Goal: Transaction & Acquisition: Book appointment/travel/reservation

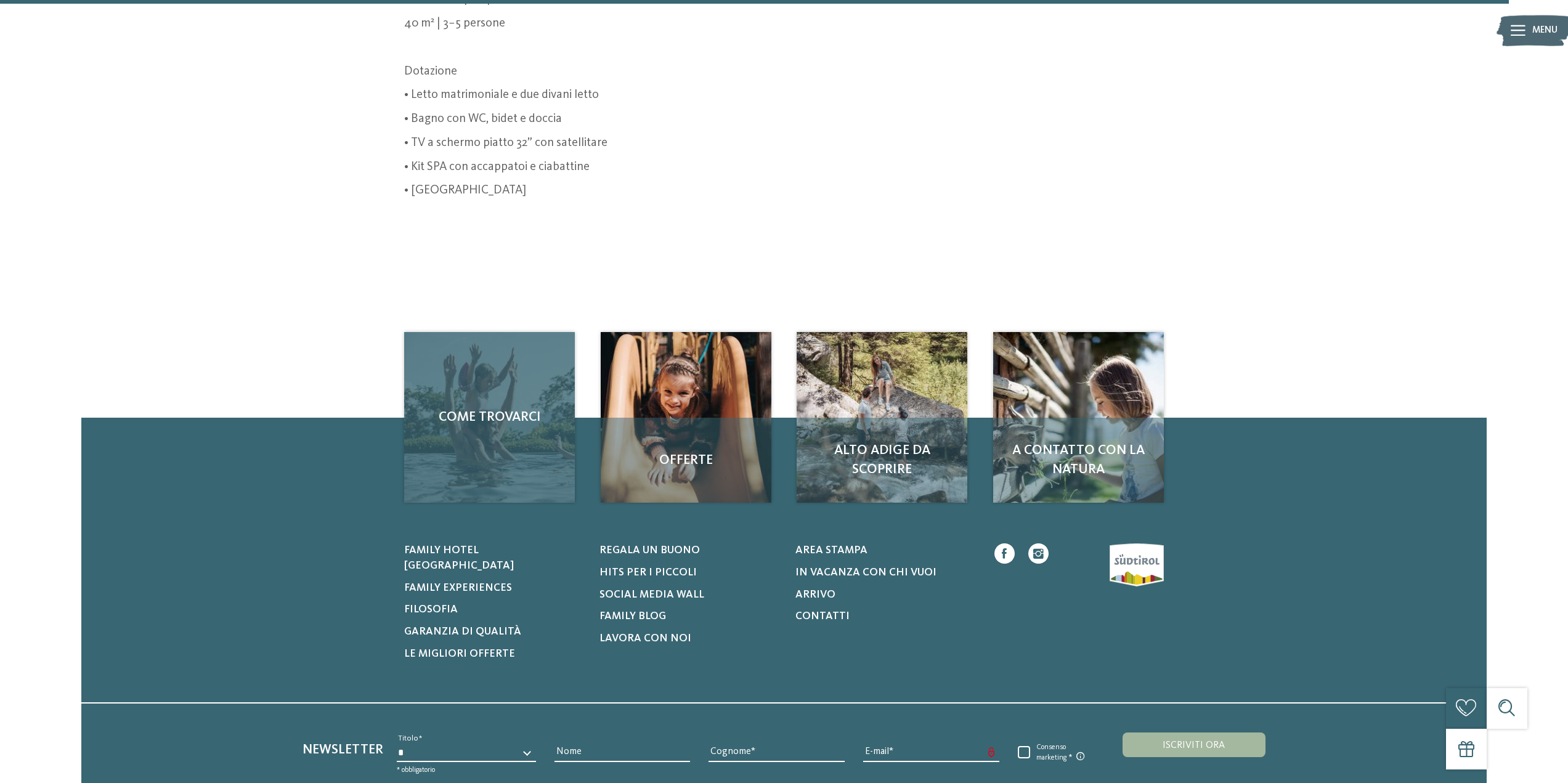
scroll to position [633, 0]
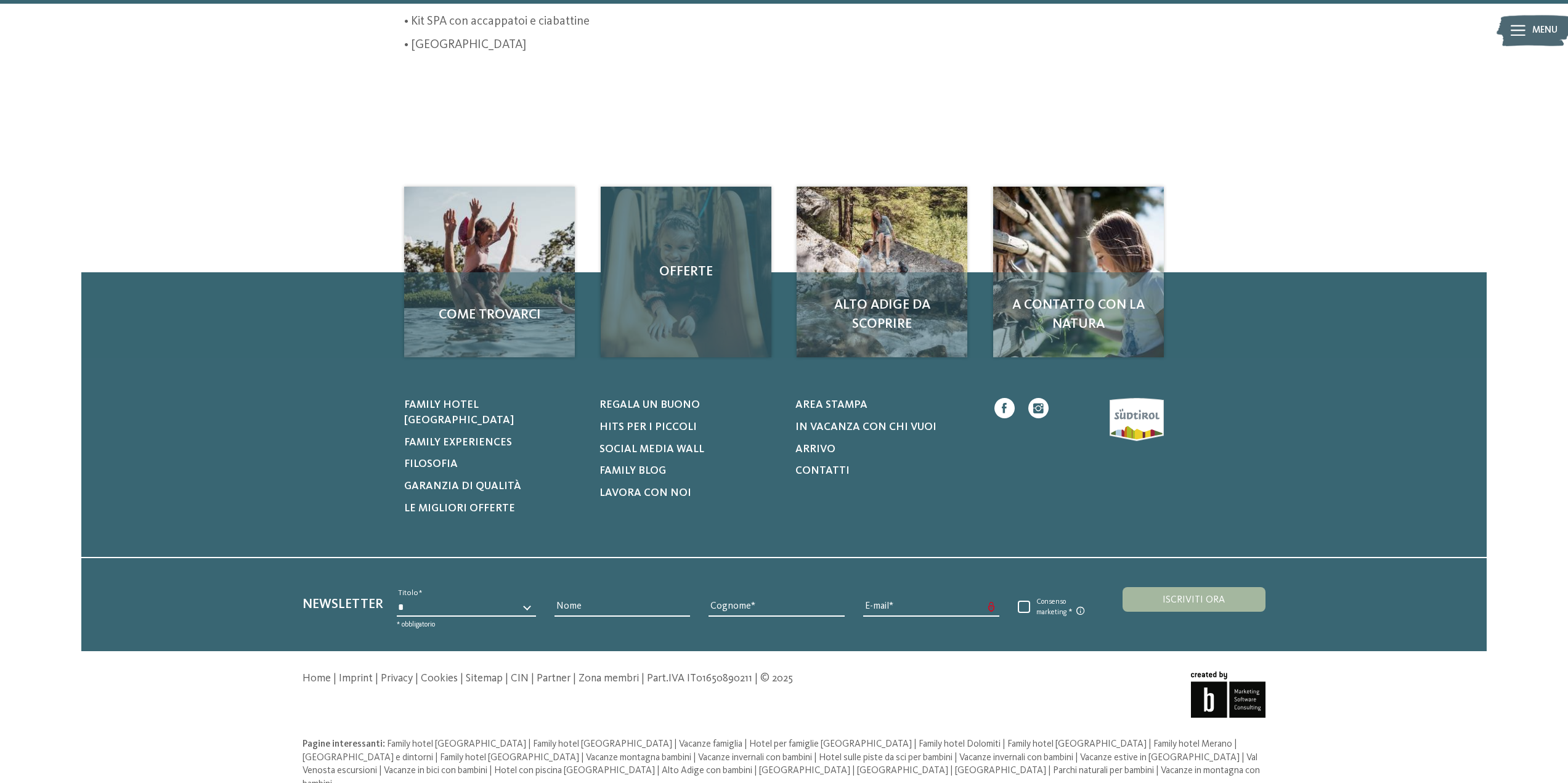
click at [695, 313] on div "Offerte" at bounding box center [686, 272] width 170 height 170
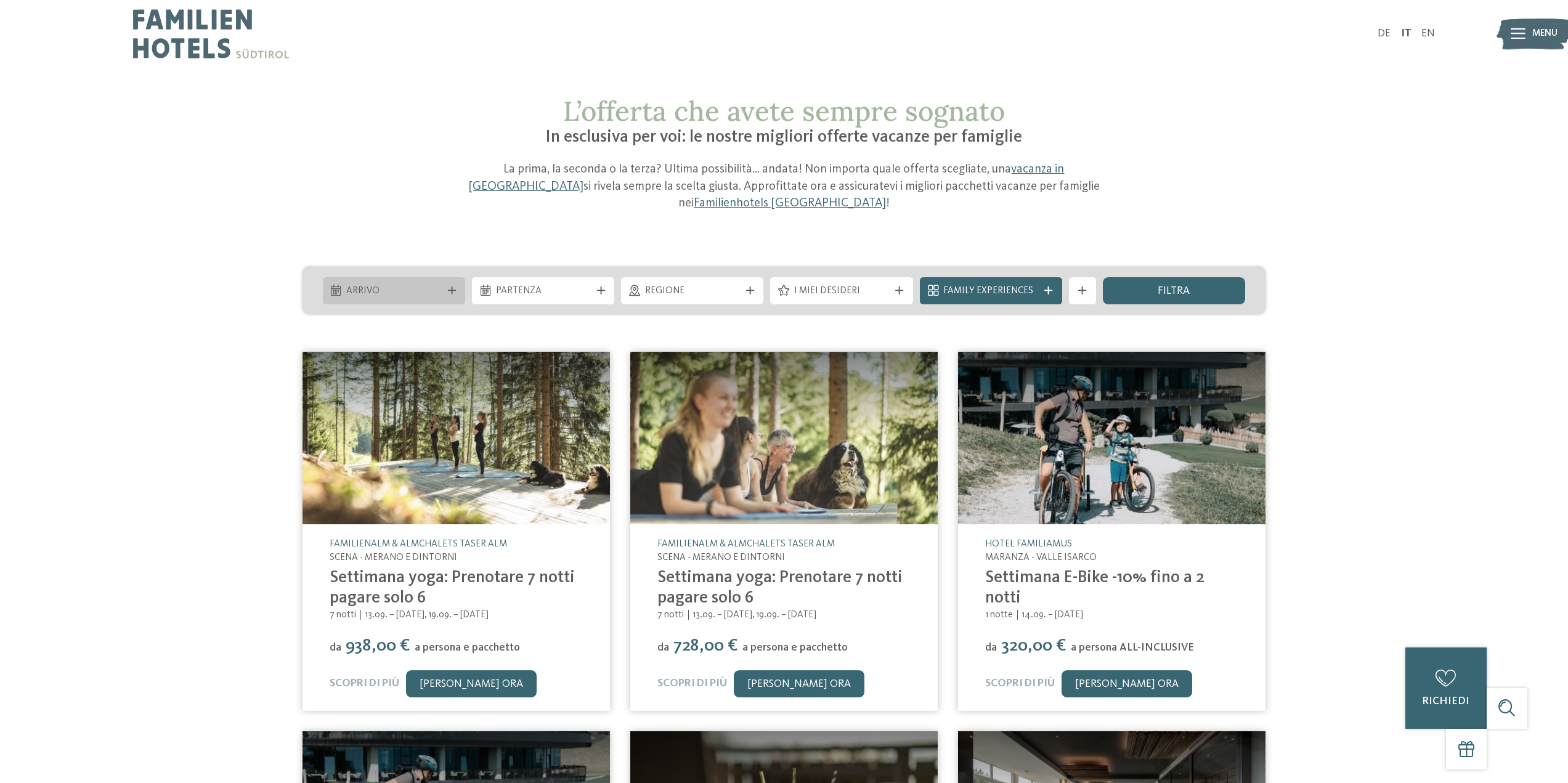
click at [448, 286] on icon at bounding box center [452, 290] width 8 height 8
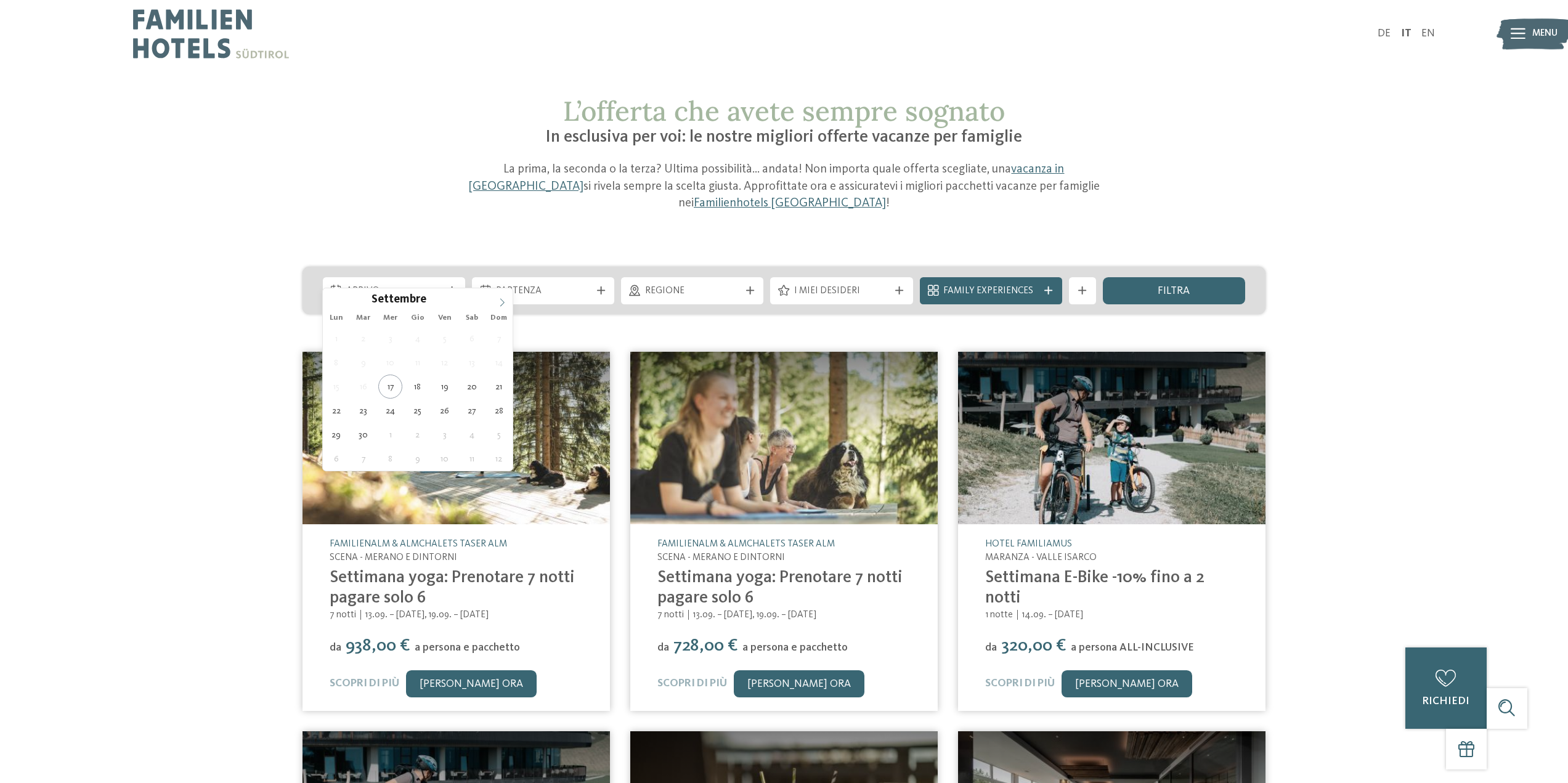
click at [504, 301] on icon at bounding box center [502, 302] width 9 height 9
type input "****"
click at [501, 298] on icon at bounding box center [502, 302] width 4 height 8
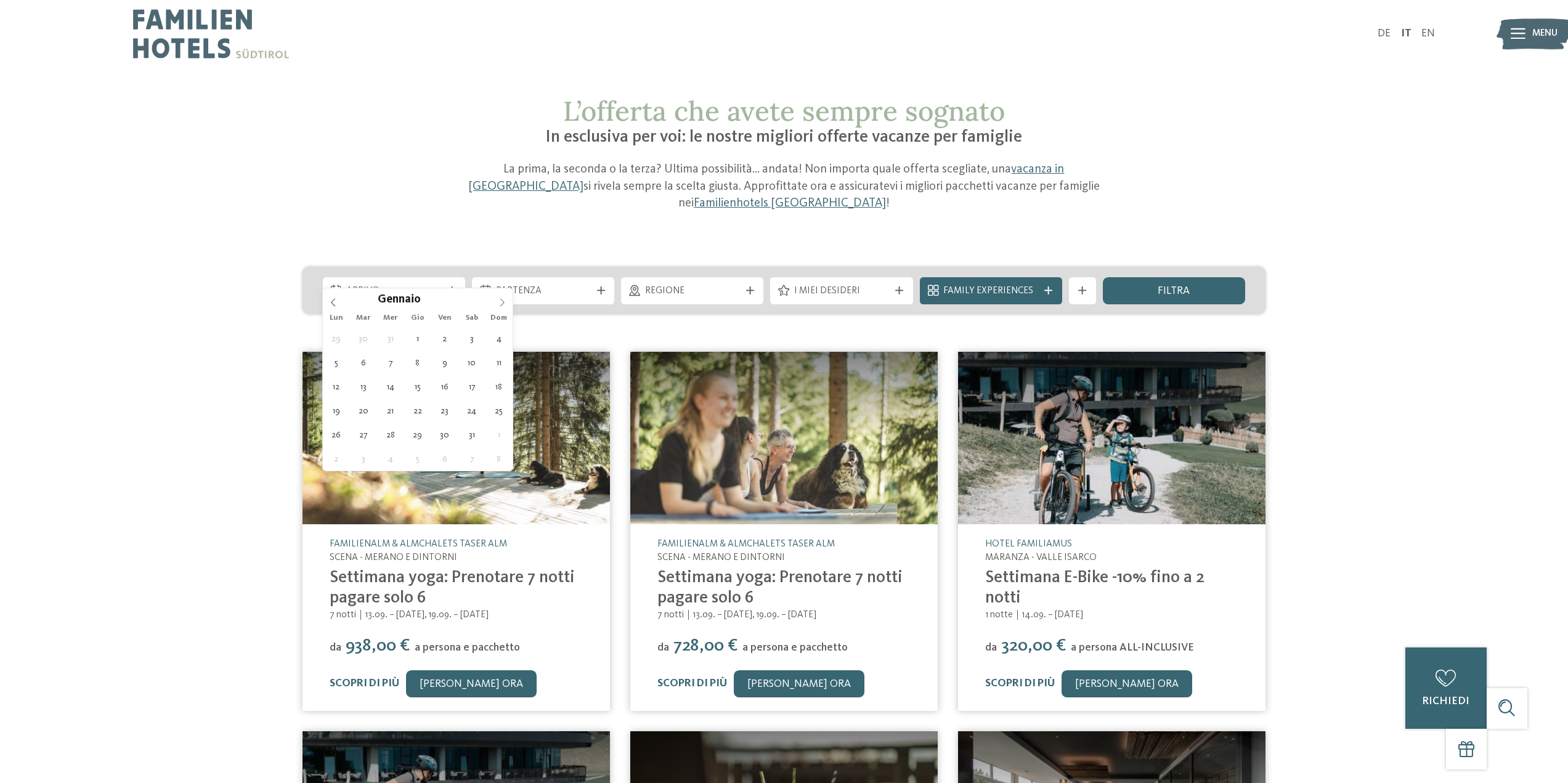
click at [501, 298] on icon at bounding box center [502, 302] width 4 height 8
type div "28.02.2026"
type input "****"
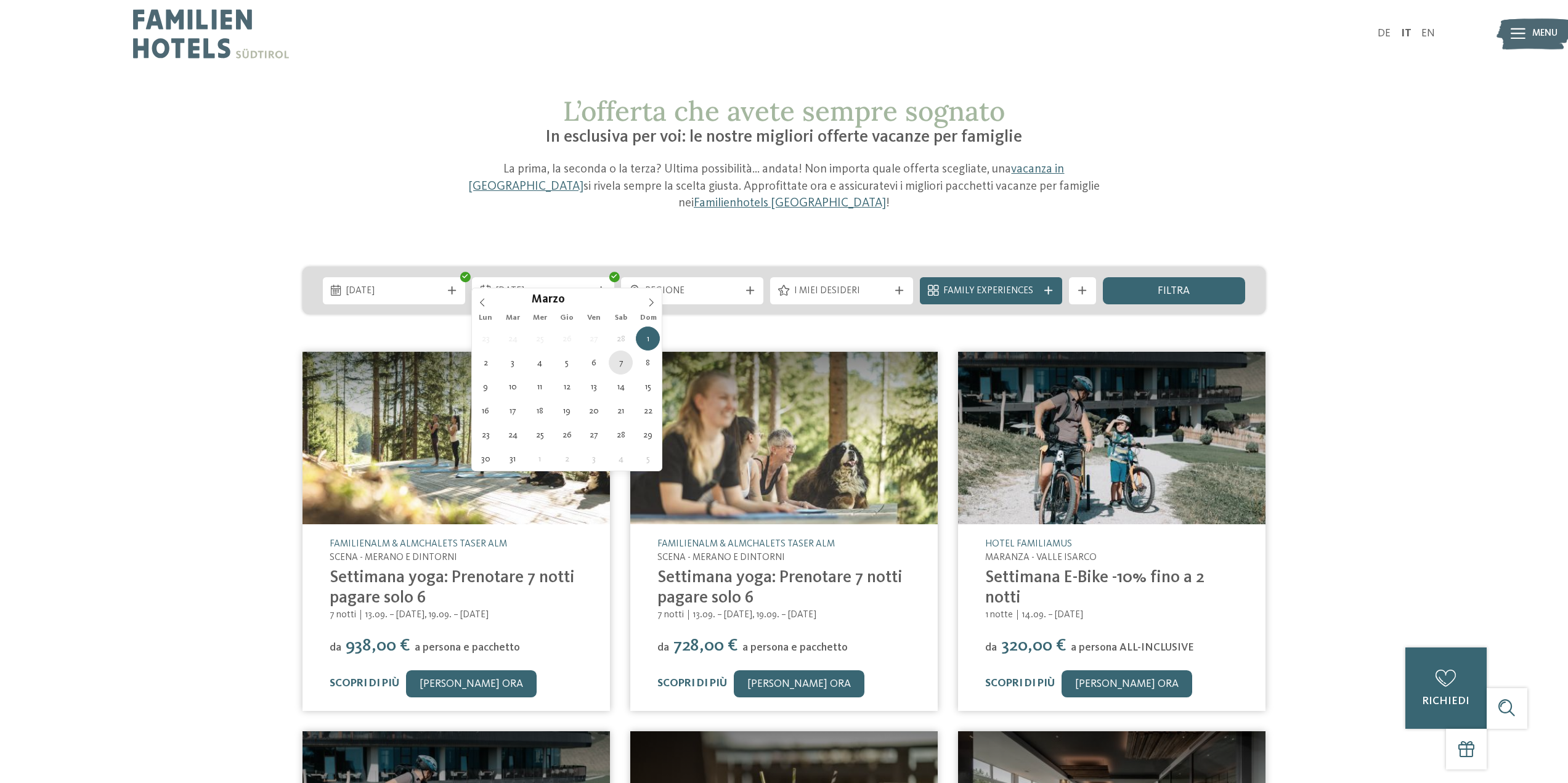
type div "07.03.2026"
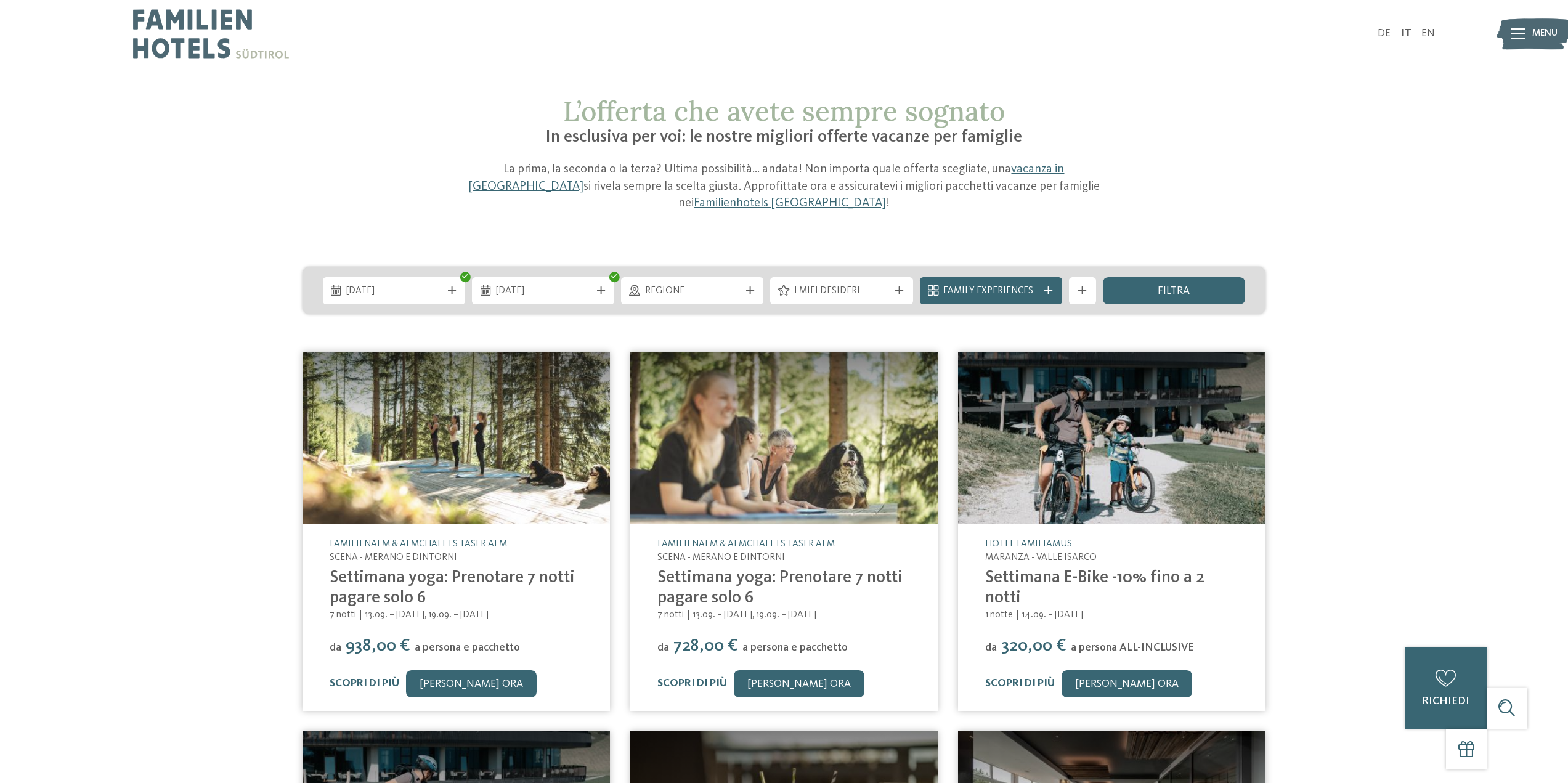
click at [1051, 286] on icon at bounding box center [1049, 290] width 8 height 8
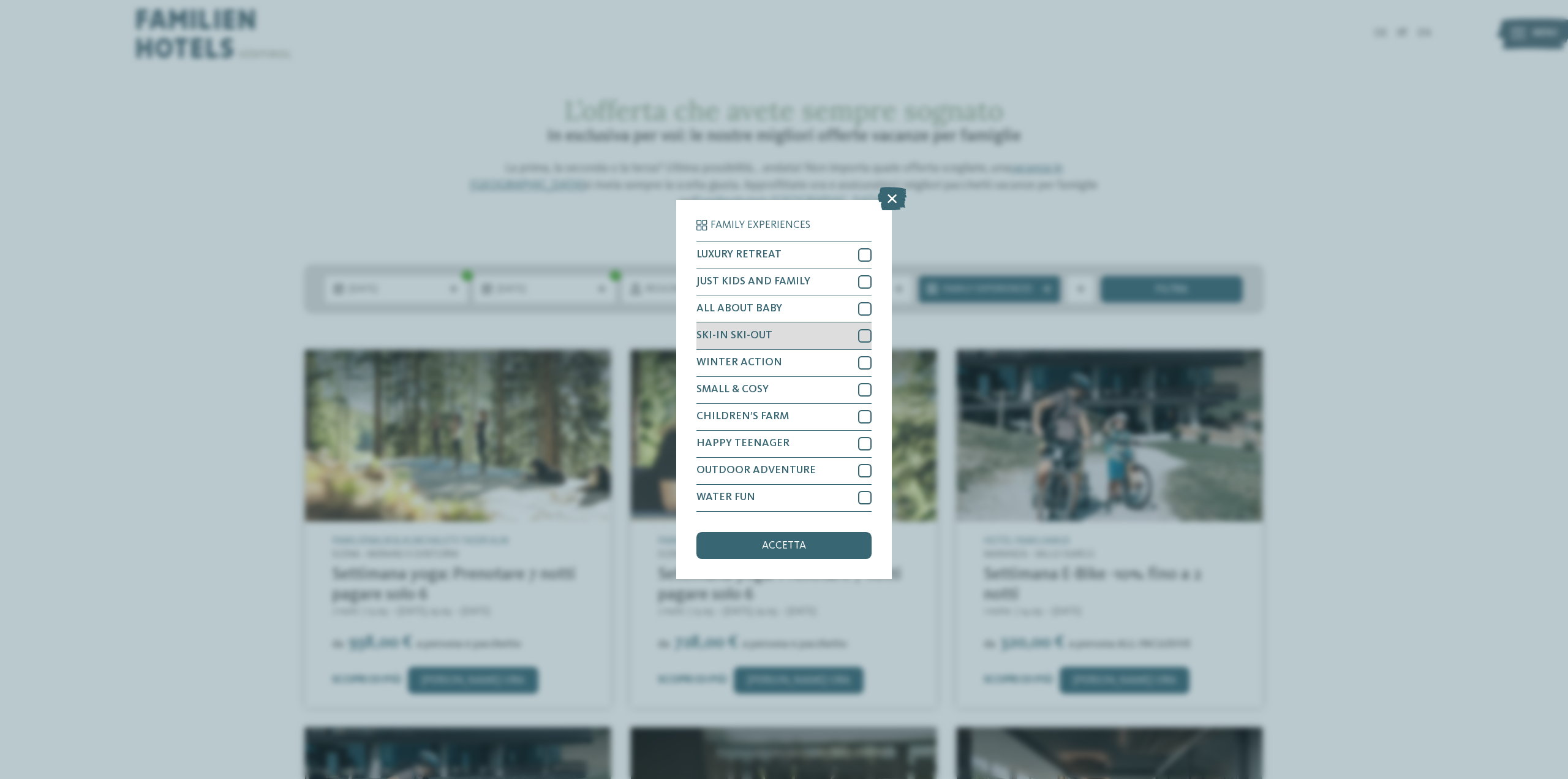
click at [861, 331] on div at bounding box center [865, 336] width 14 height 14
click at [861, 363] on div at bounding box center [865, 363] width 14 height 14
click at [796, 546] on span "accetta" at bounding box center [783, 546] width 44 height 11
